Goal: Navigation & Orientation: Find specific page/section

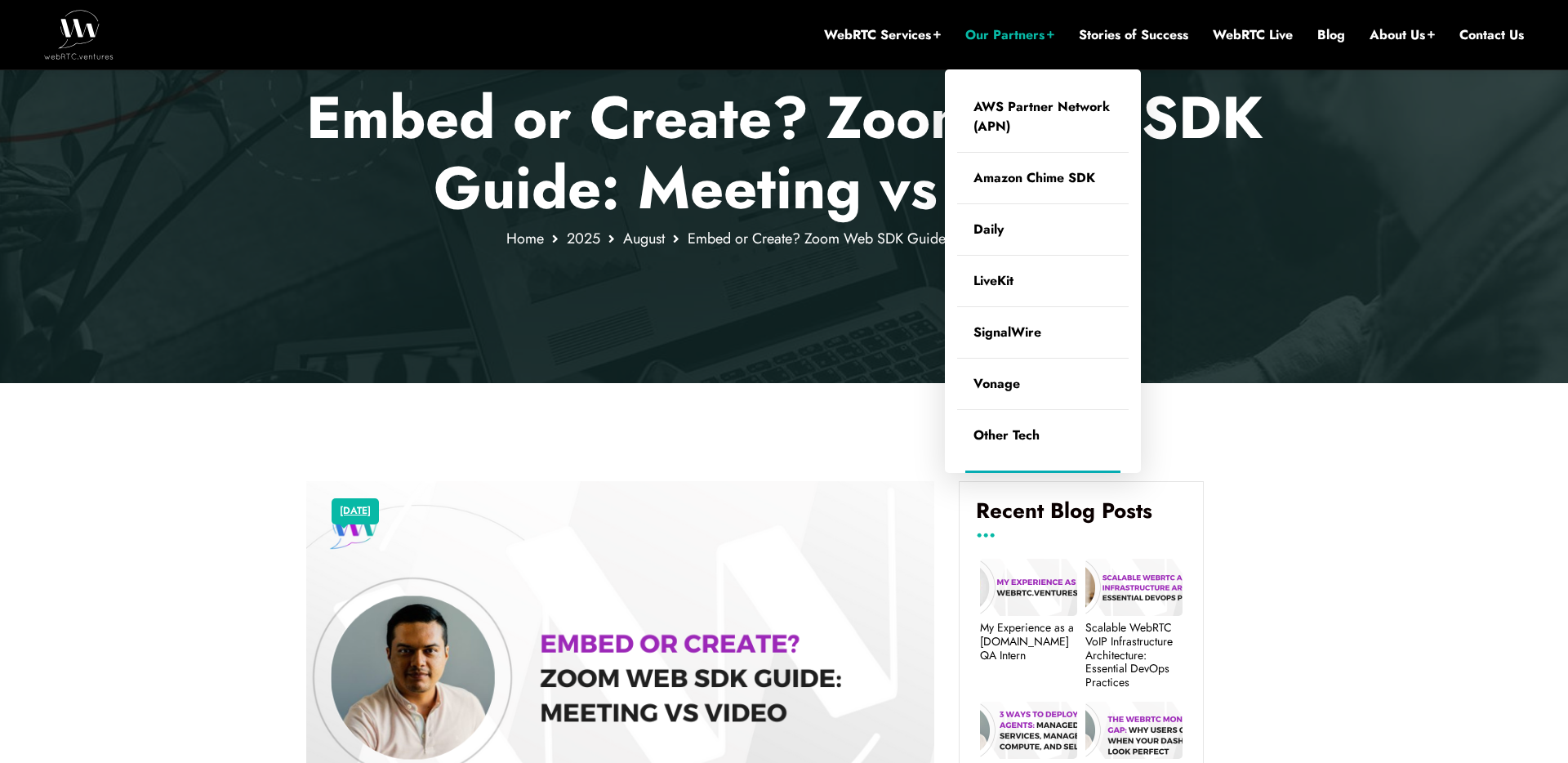
scroll to position [257, 0]
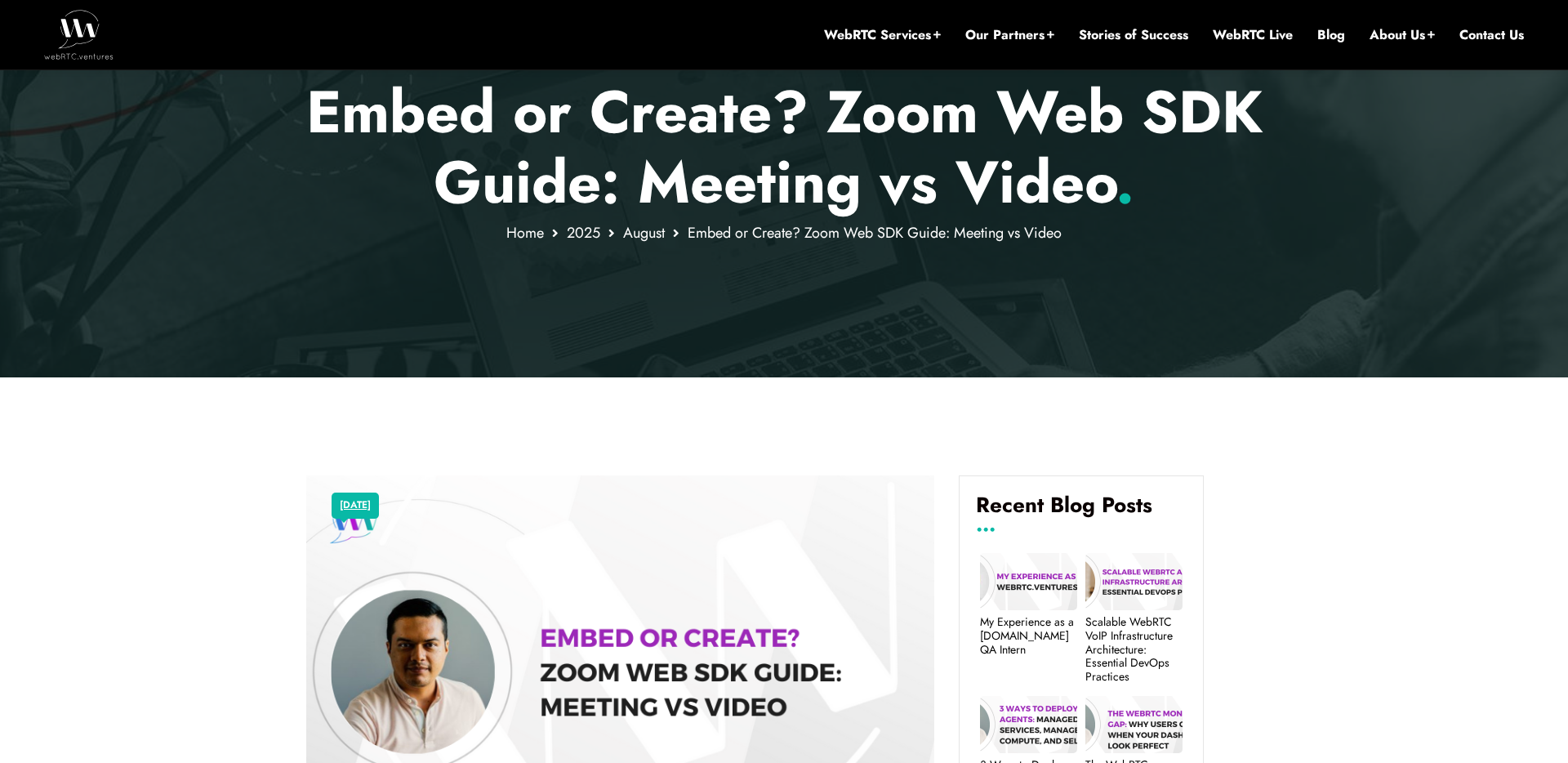
click at [70, 28] on img at bounding box center [79, 34] width 69 height 49
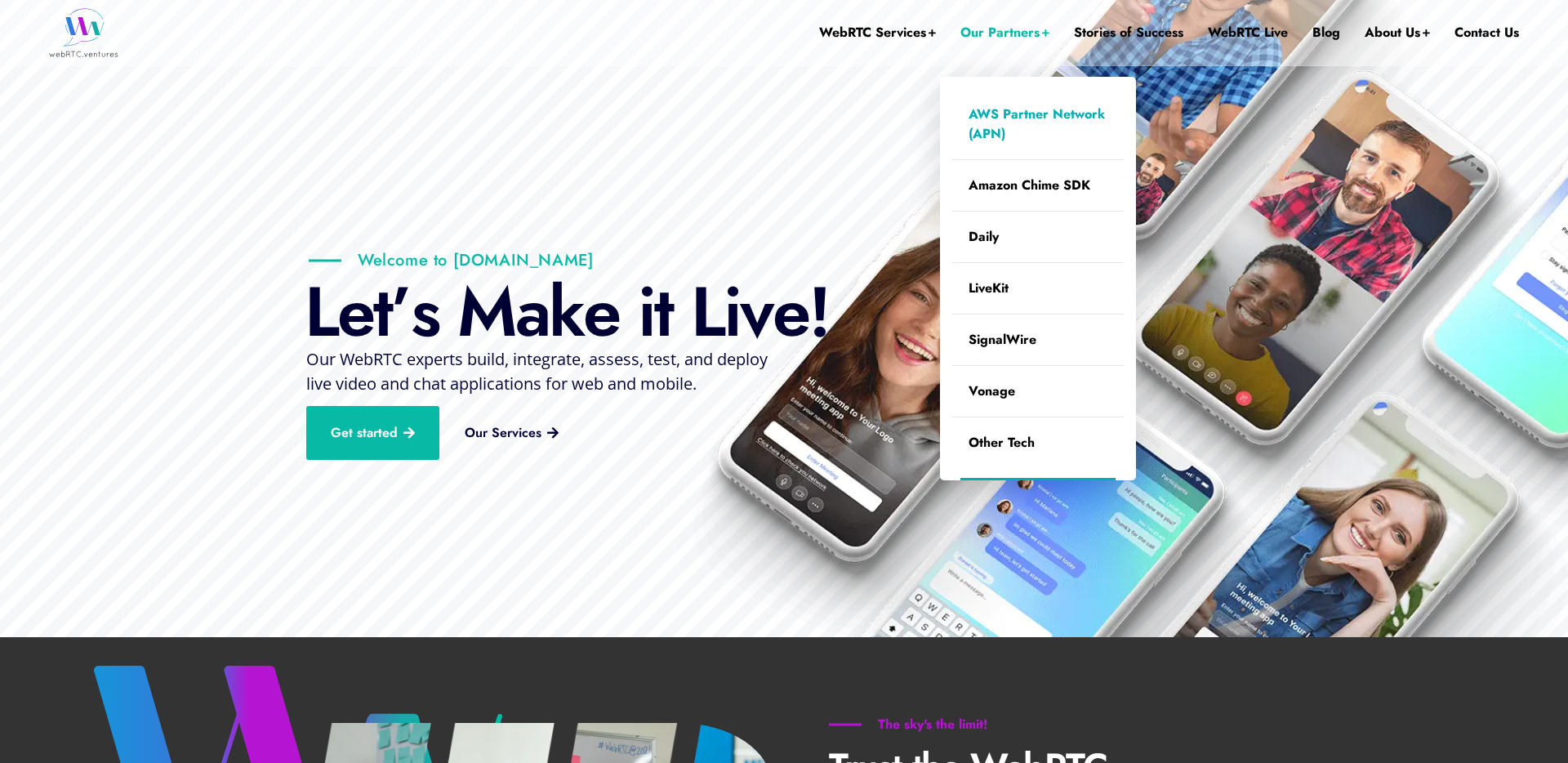
click at [995, 131] on link "AWS Partner Network (APN)" at bounding box center [1037, 124] width 172 height 70
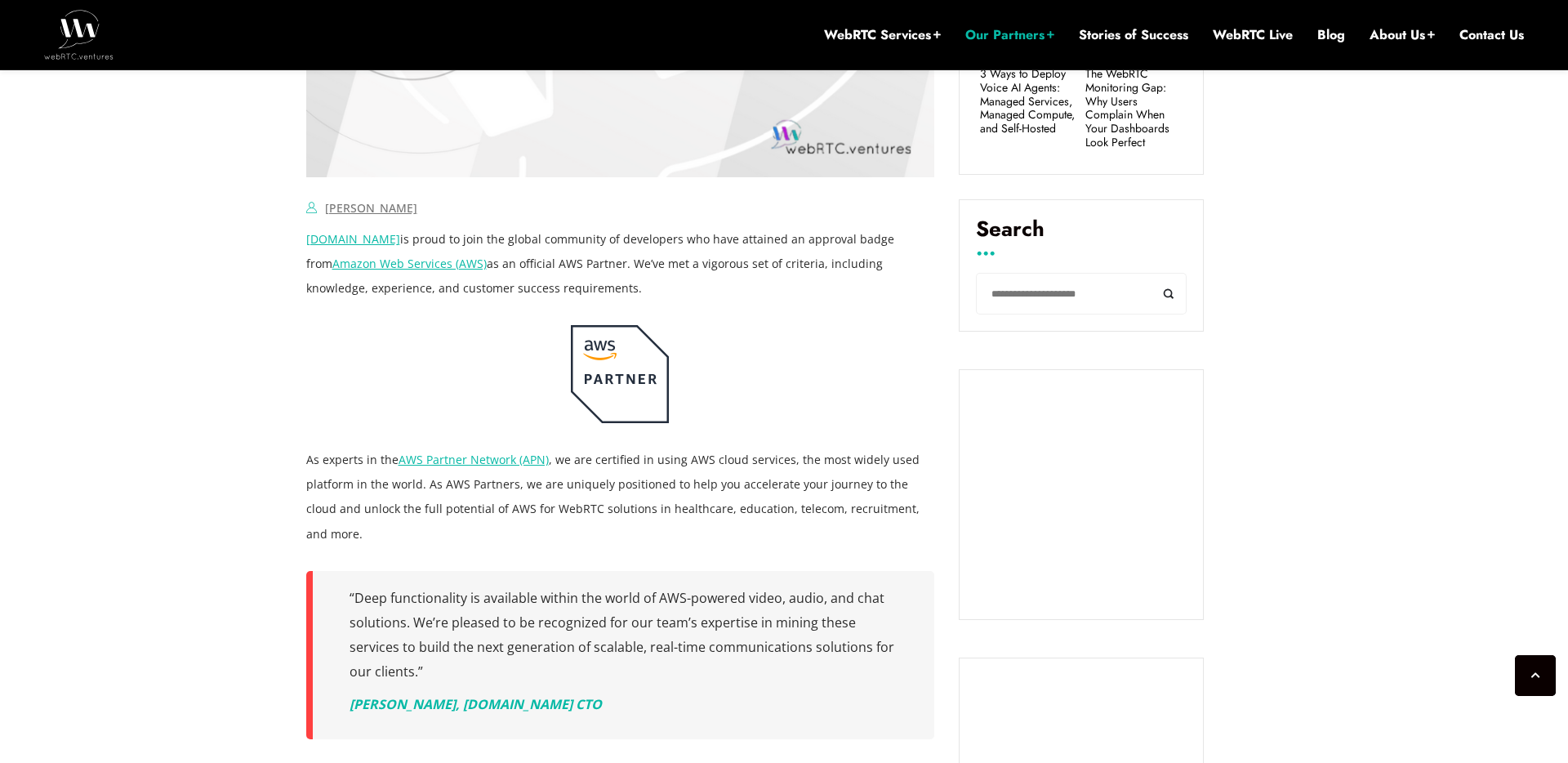
scroll to position [947, 0]
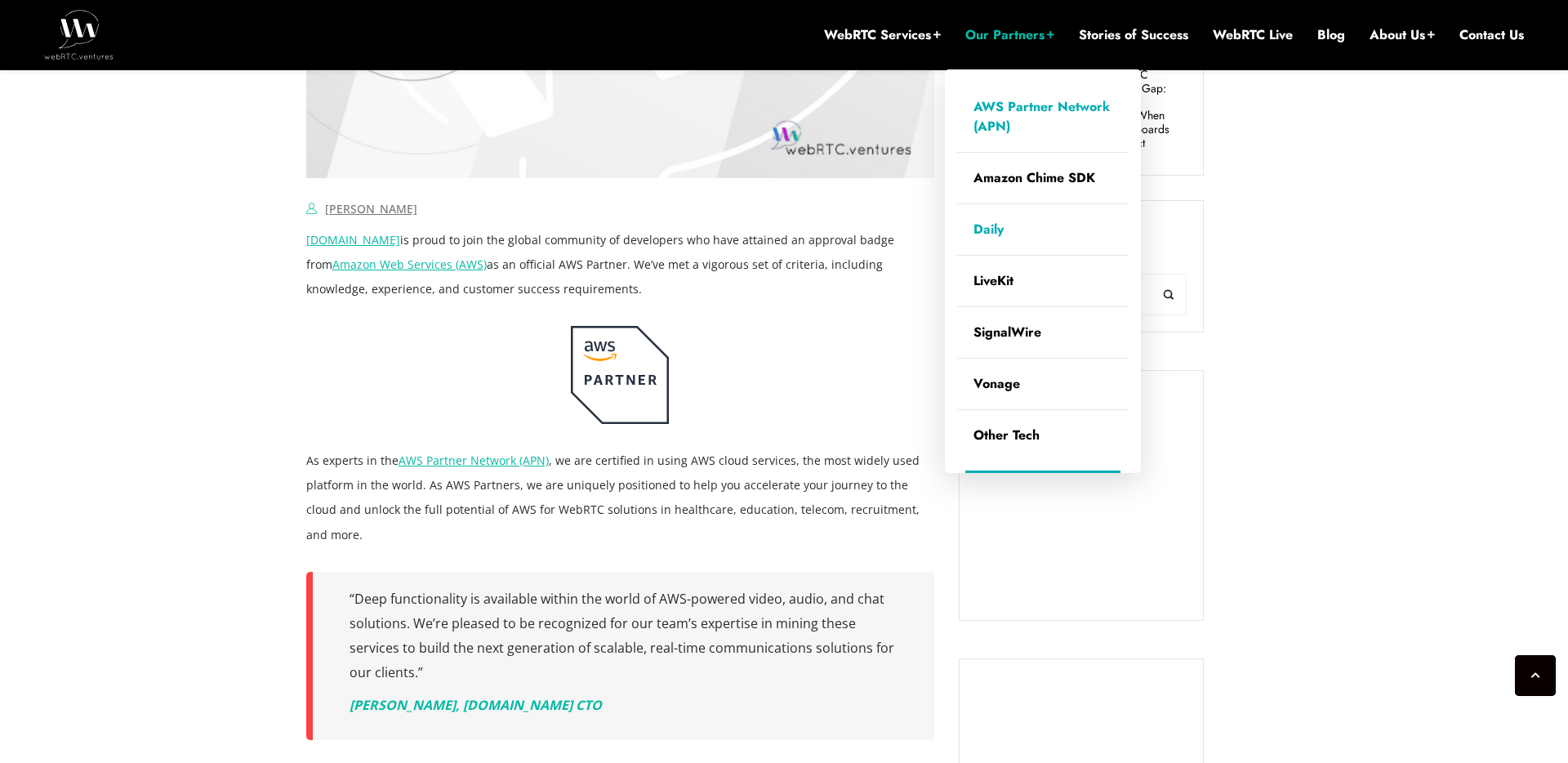
click at [1013, 232] on link "Daily" at bounding box center [1043, 229] width 172 height 51
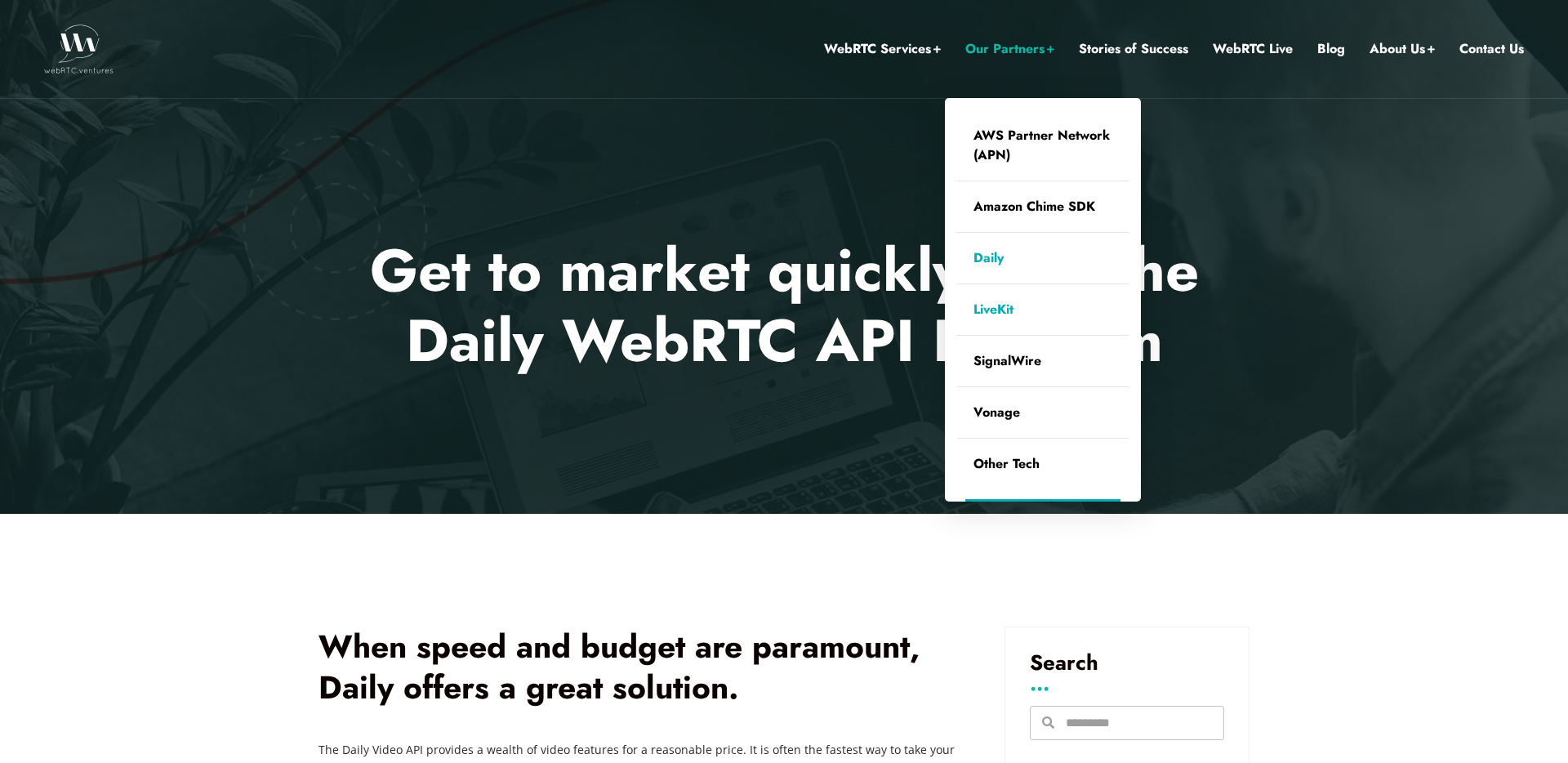
click at [980, 309] on link "LiveKit" at bounding box center [1043, 309] width 172 height 51
click at [996, 363] on link "SignalWire" at bounding box center [1043, 361] width 172 height 51
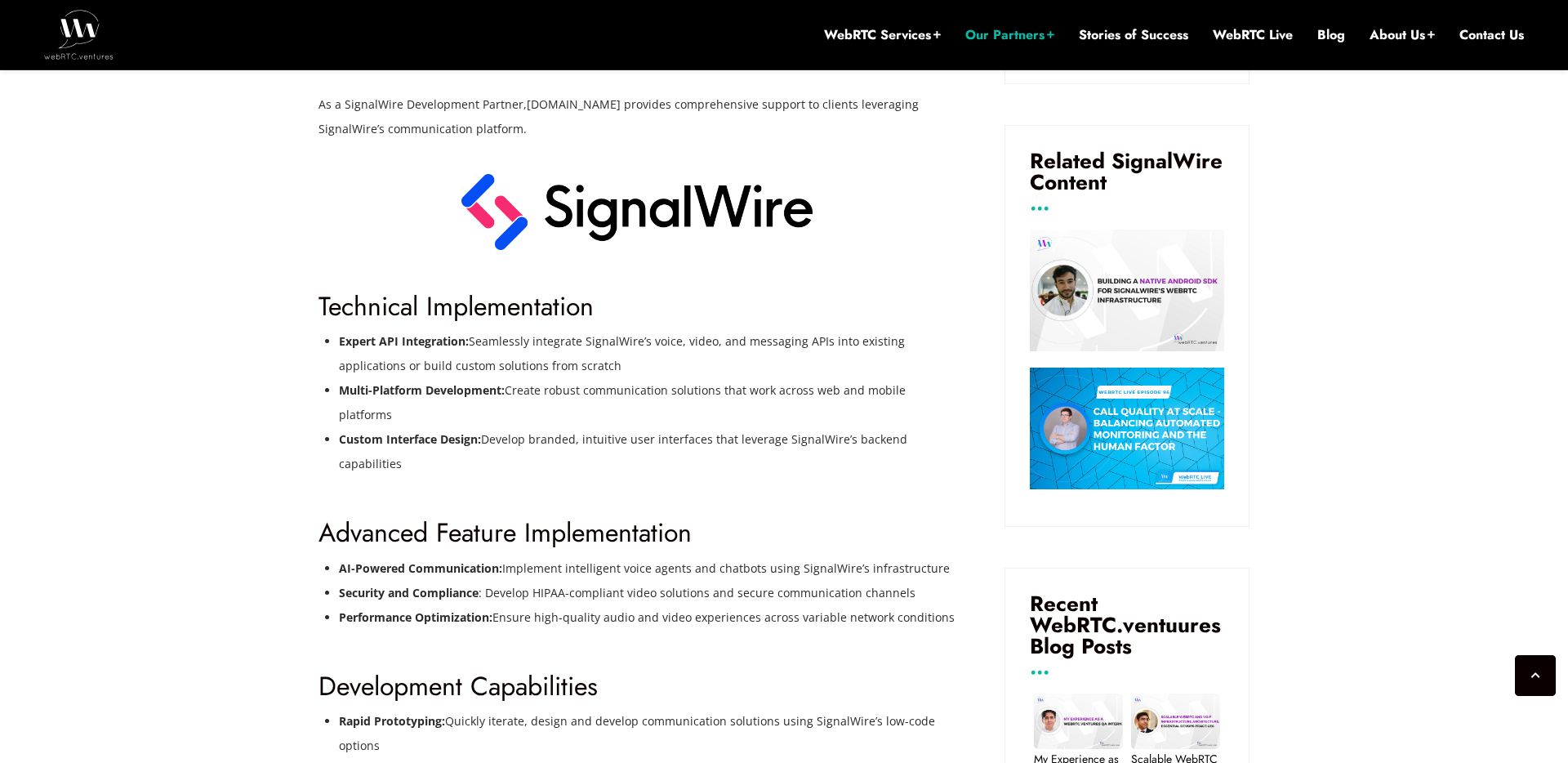
scroll to position [962, 0]
